Goal: Task Accomplishment & Management: Manage account settings

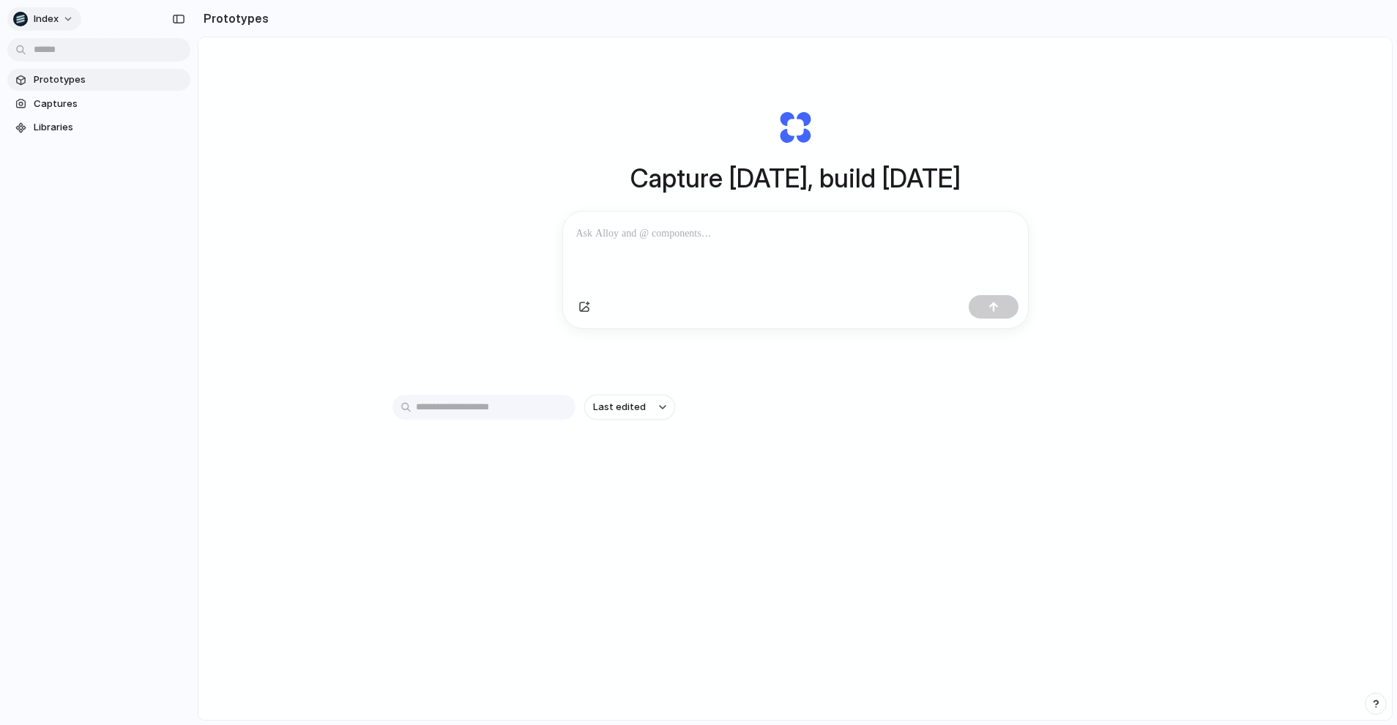
click at [44, 26] on div "Index" at bounding box center [35, 19] width 45 height 15
click at [56, 45] on span "Settings" at bounding box center [54, 52] width 40 height 15
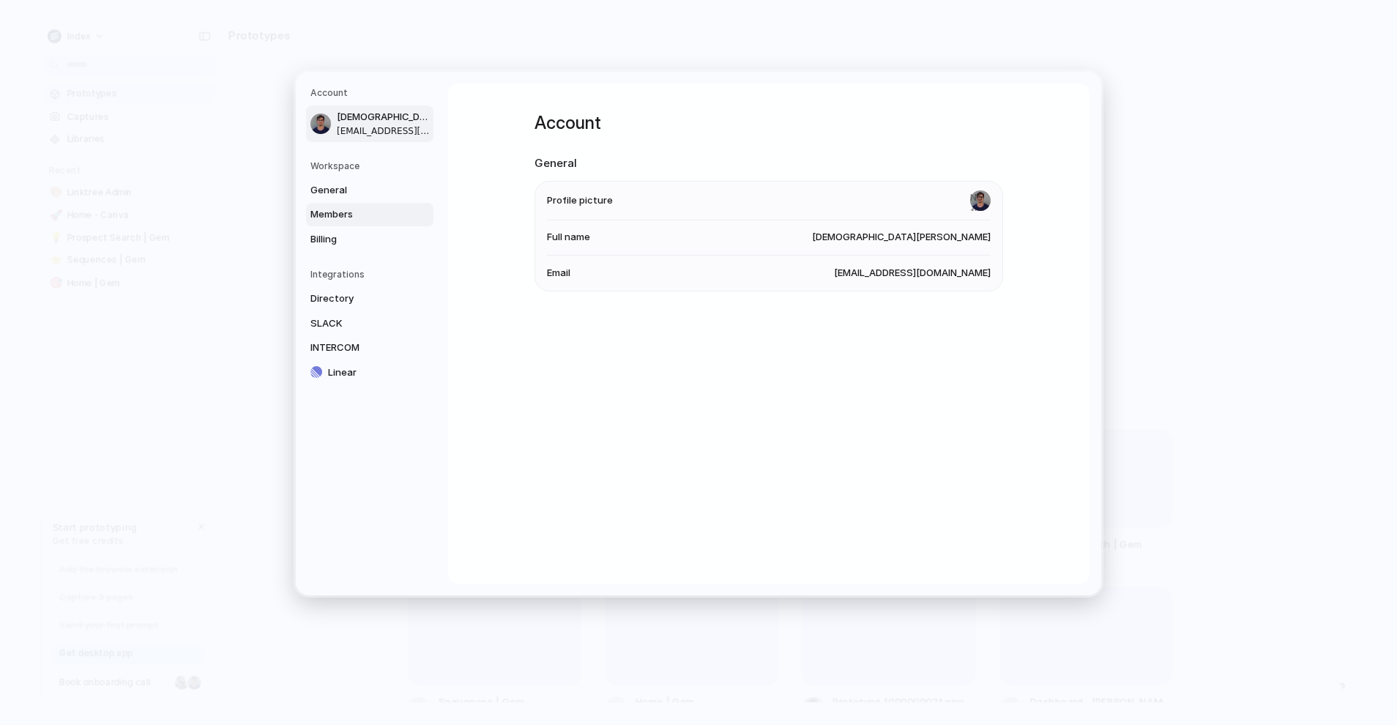
click at [340, 209] on span "Members" at bounding box center [357, 214] width 94 height 15
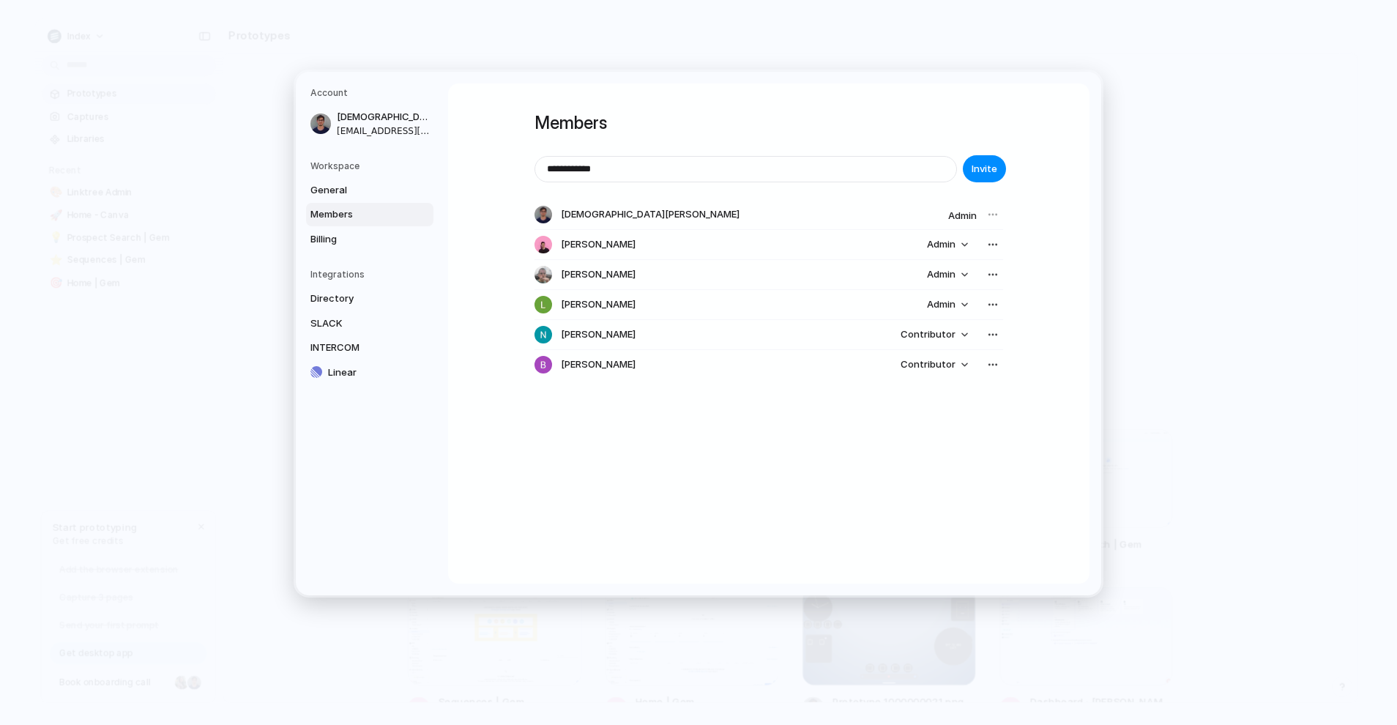
type input "**********"
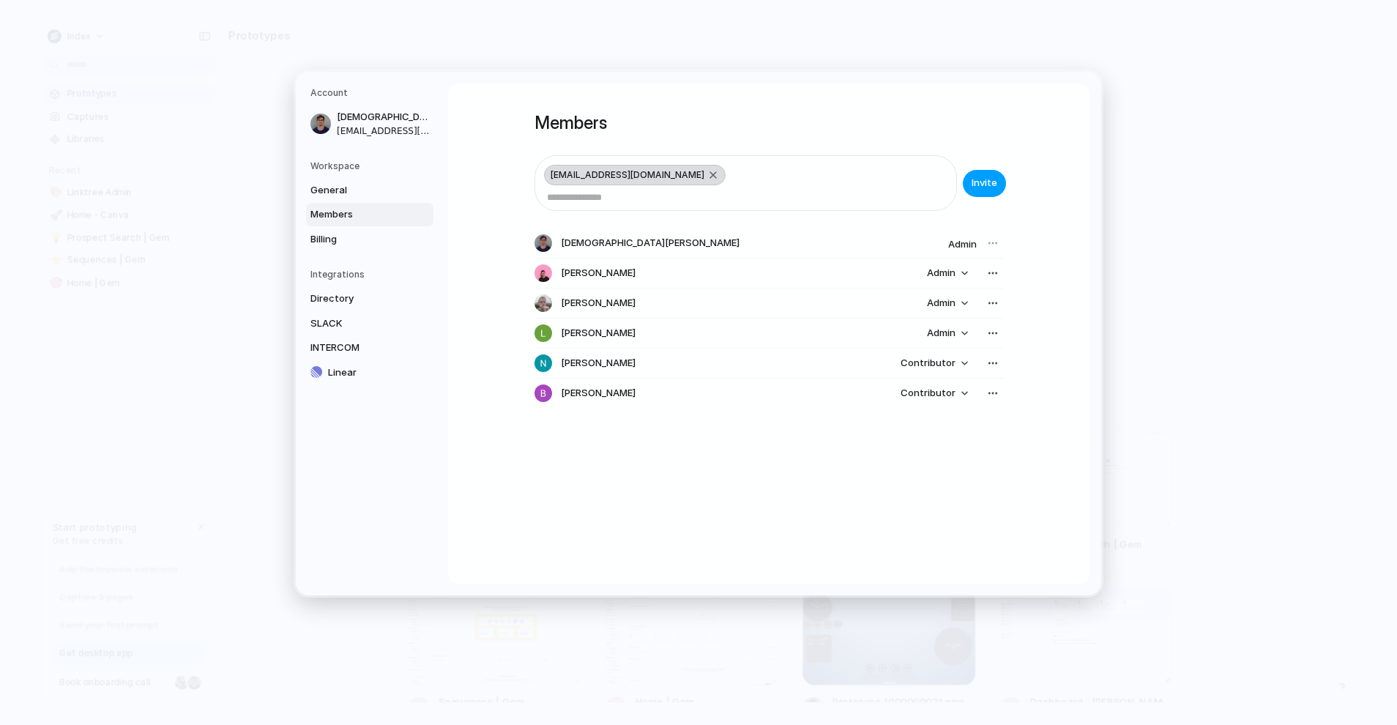
click at [994, 193] on button "Invite" at bounding box center [984, 182] width 43 height 27
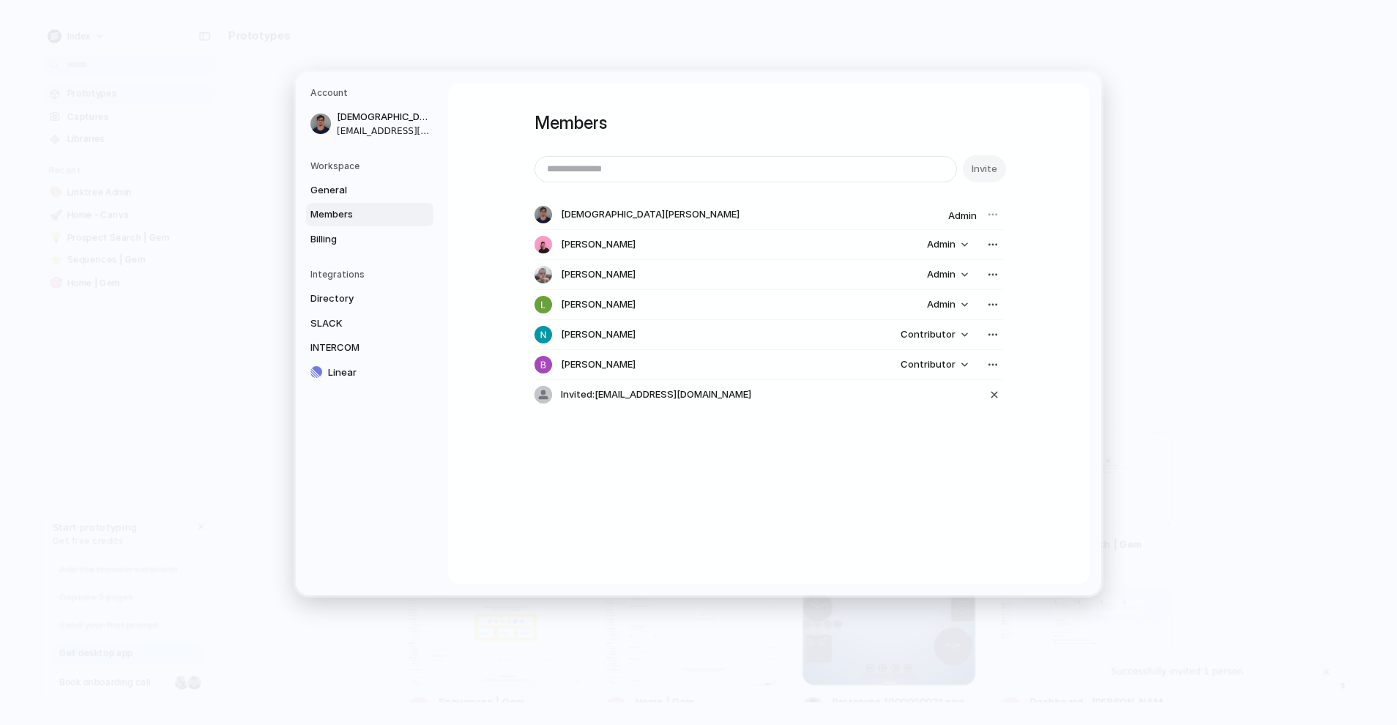
click at [963, 116] on h1 "Members" at bounding box center [768, 123] width 468 height 26
click at [995, 393] on div "button" at bounding box center [993, 395] width 13 height 18
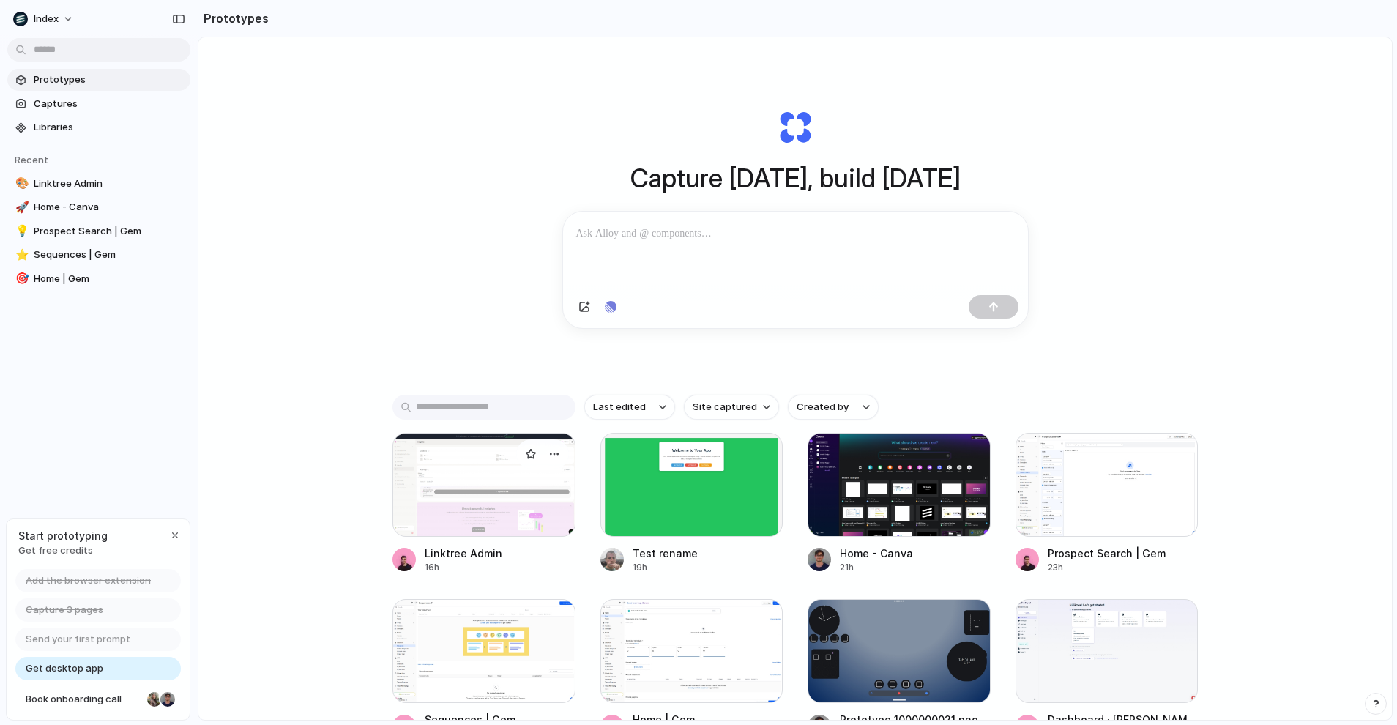
click at [461, 481] on div at bounding box center [483, 485] width 183 height 104
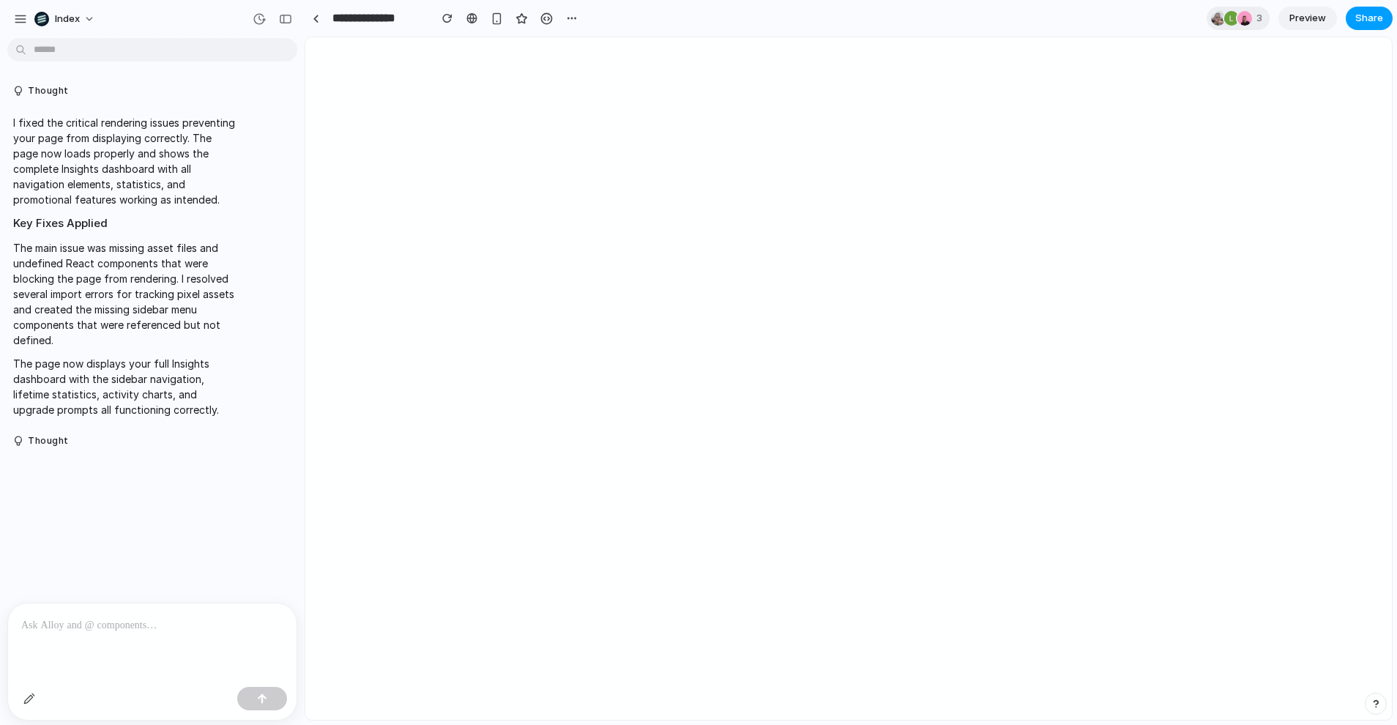
click at [1369, 23] on span "Share" at bounding box center [1369, 18] width 28 height 15
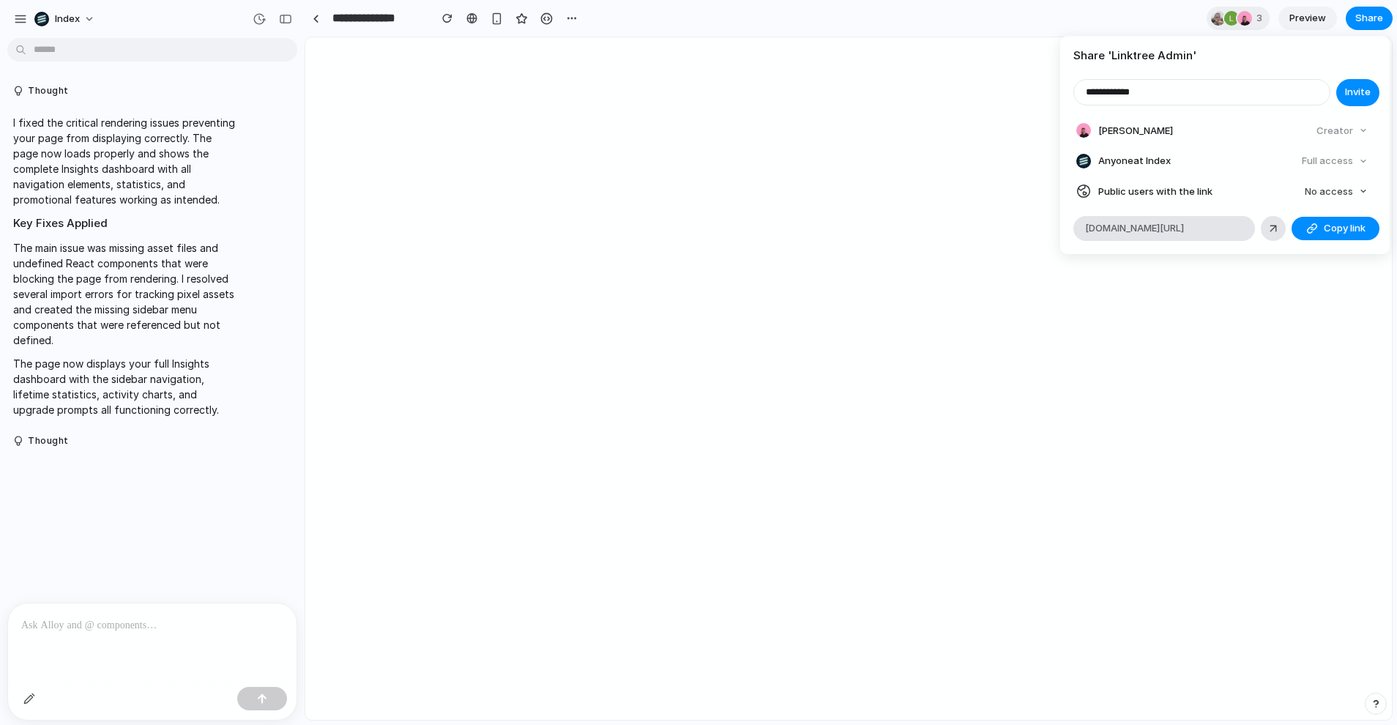
type input "**********"
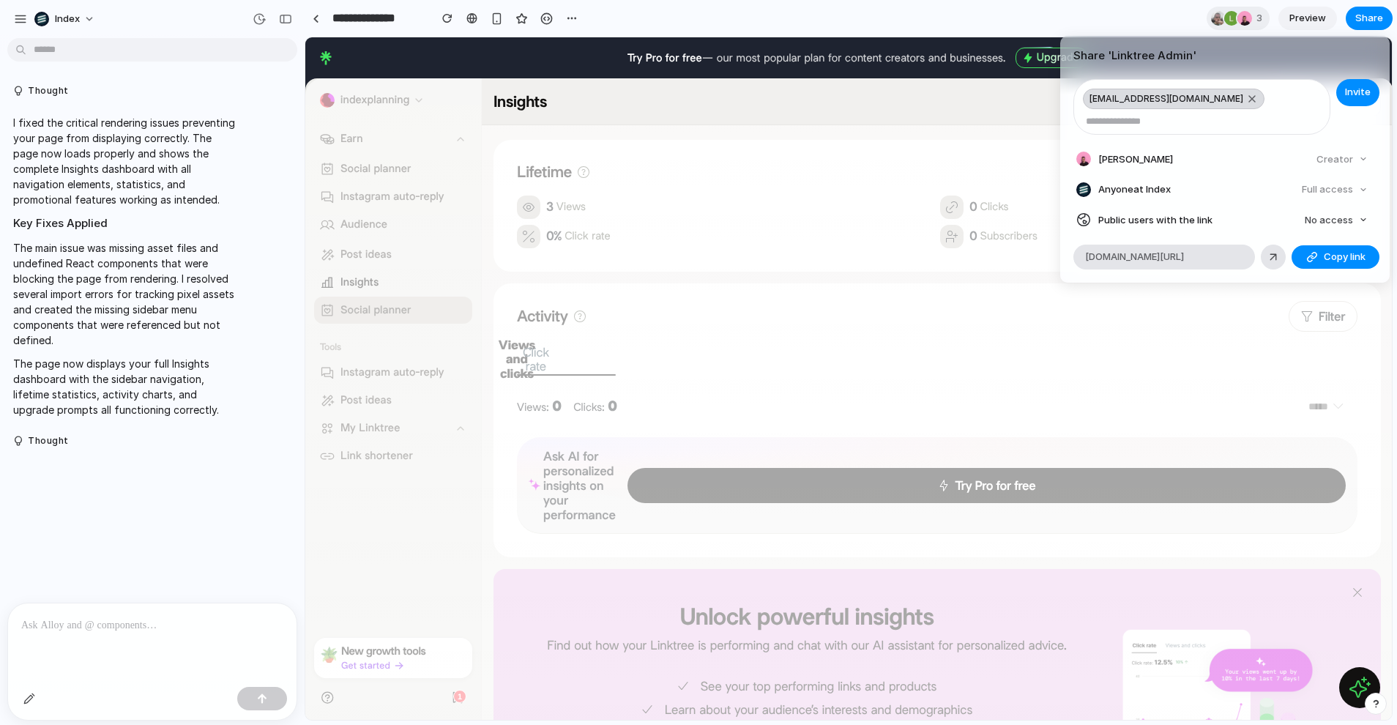
click at [1237, 70] on article "Share ' Linktree Admin ' [EMAIL_ADDRESS][DOMAIN_NAME] Invite [PERSON_NAME] Crea…" at bounding box center [1224, 159] width 329 height 247
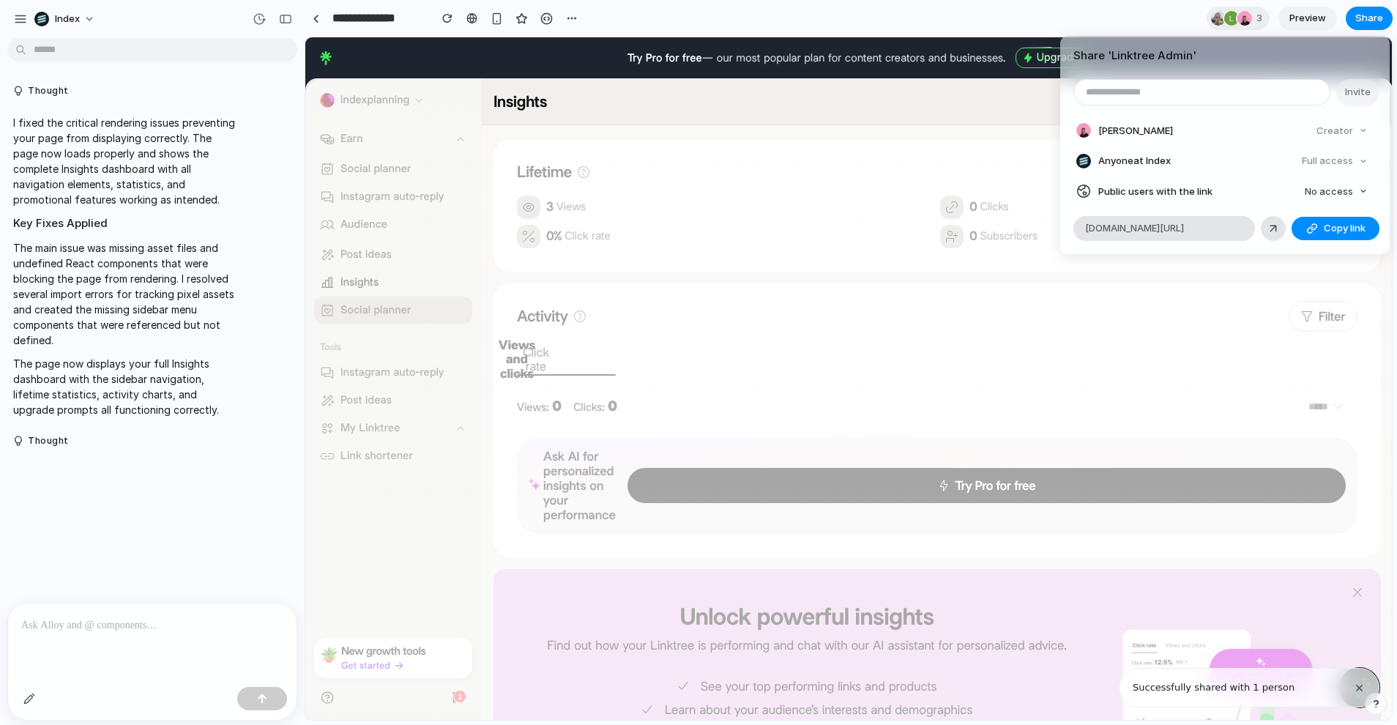
click at [0, 0] on div "Share ' Linktree Admin ' Invite Simon Kubica Creator Anyone at Index Full acces…" at bounding box center [0, 0] width 0 height 0
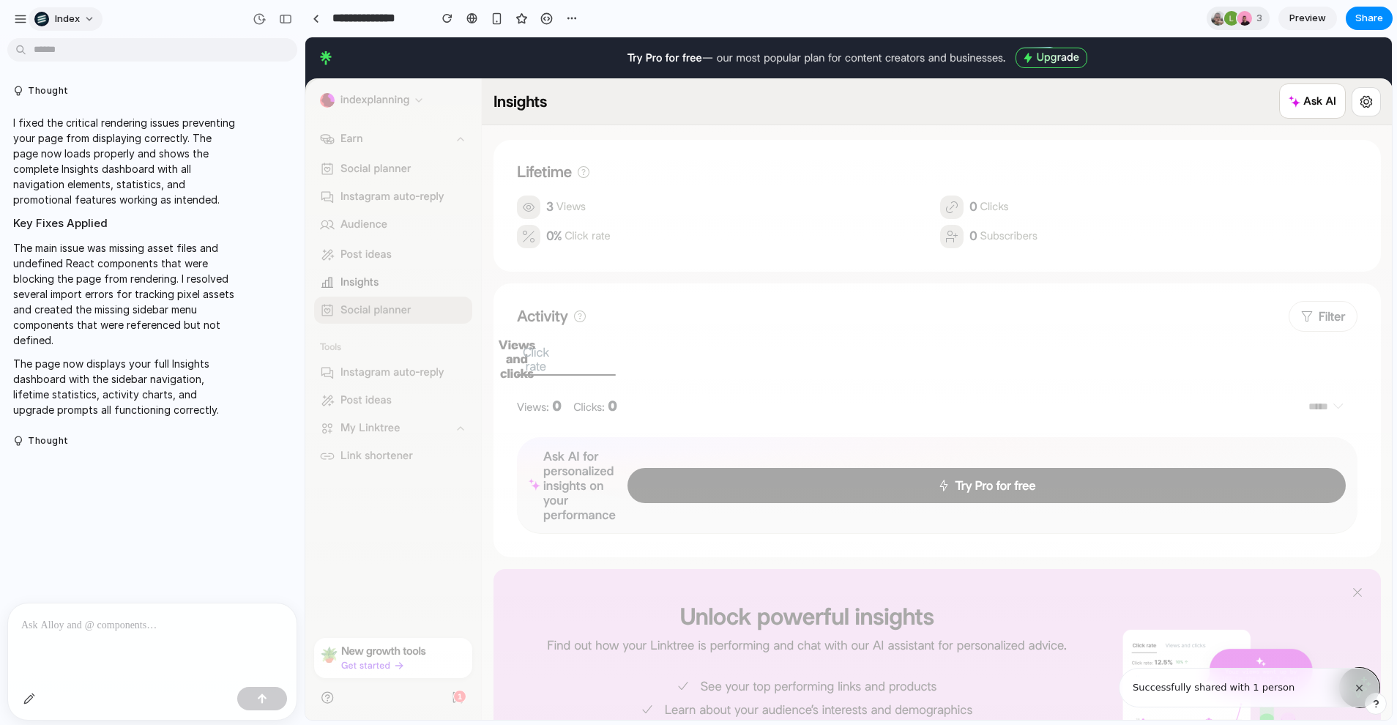
click at [50, 18] on div "Index" at bounding box center [56, 19] width 45 height 15
click at [0, 0] on span "Settings" at bounding box center [0, 0] width 0 height 0
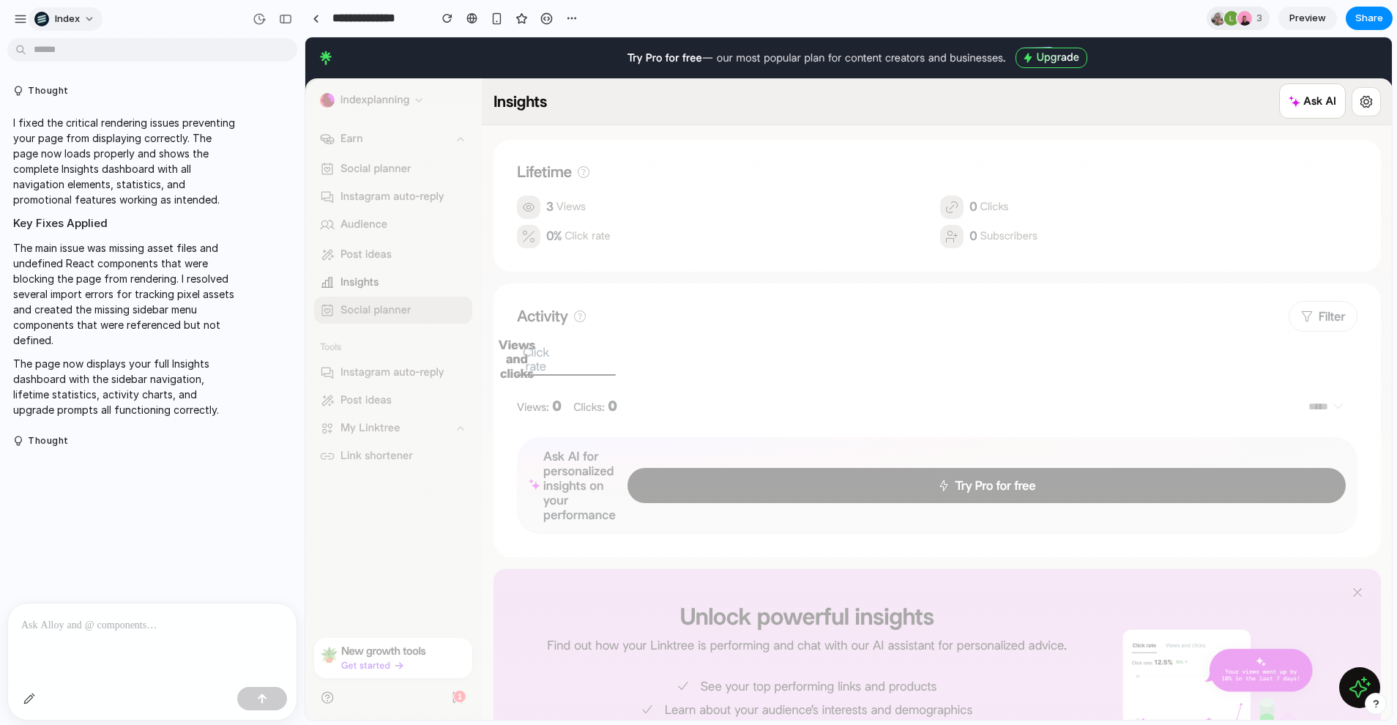
click at [72, 16] on span "Index" at bounding box center [67, 19] width 25 height 15
click at [0, 0] on div "Settings Invite members Change theme Sign out" at bounding box center [0, 0] width 0 height 0
click at [318, 16] on div at bounding box center [316, 19] width 7 height 8
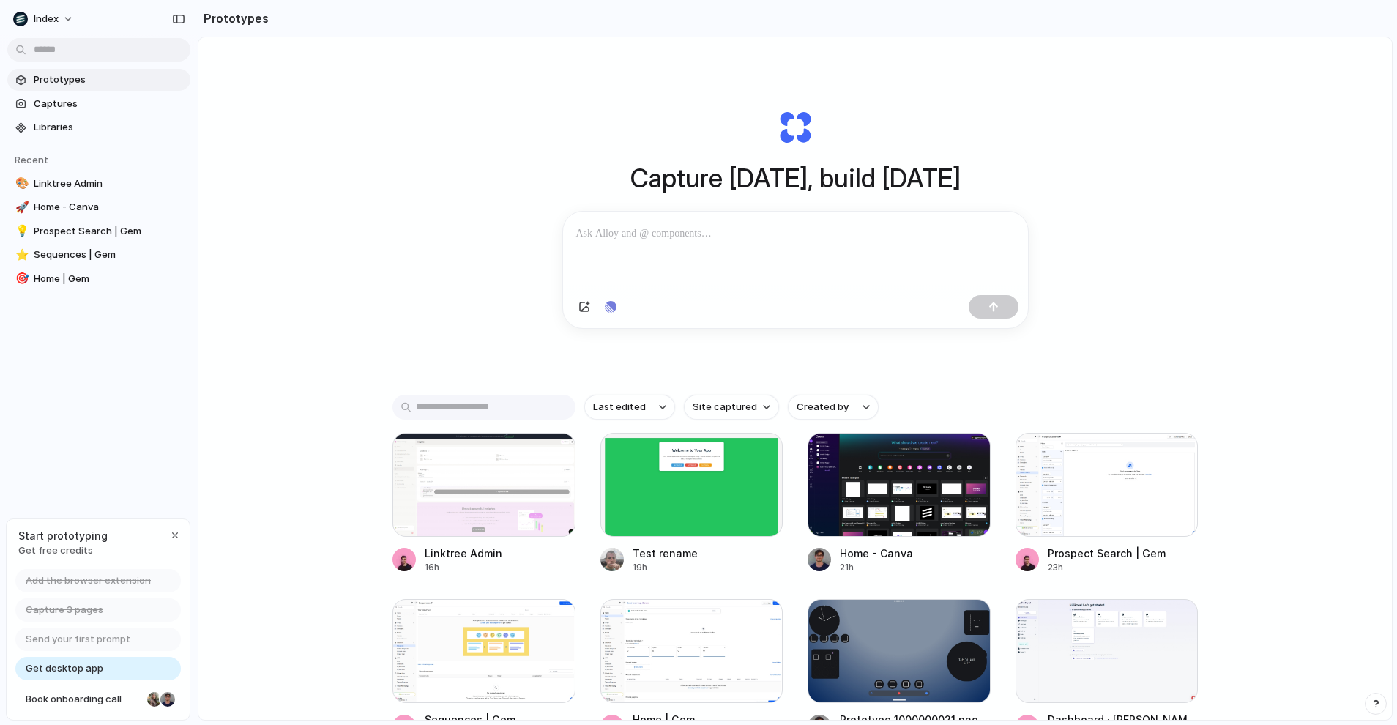
scroll to position [87, 0]
